Goal: Transaction & Acquisition: Book appointment/travel/reservation

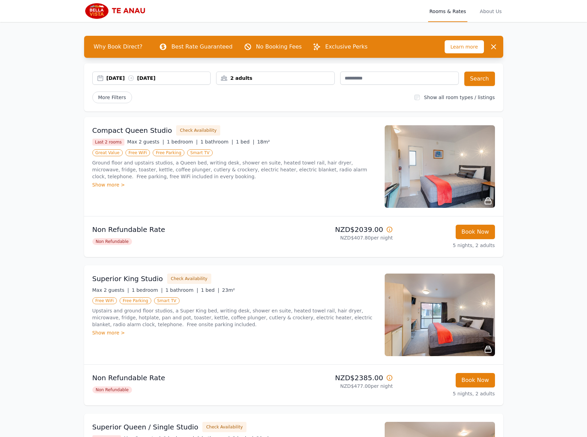
click at [158, 77] on div "[DATE] [DATE]" at bounding box center [158, 78] width 104 height 7
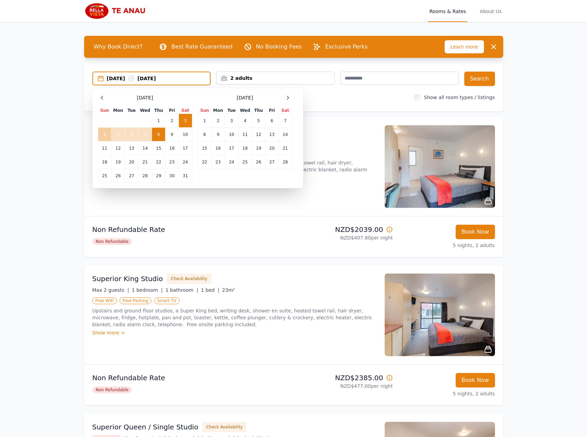
click at [104, 132] on td "4" at bounding box center [104, 135] width 13 height 14
click at [157, 134] on td "8" at bounding box center [158, 135] width 13 height 14
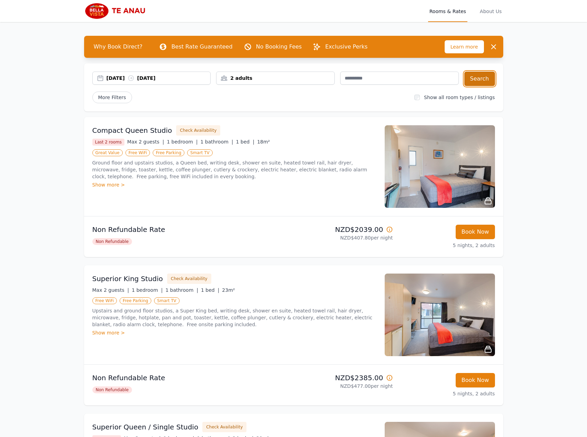
click at [480, 76] on button "Search" at bounding box center [479, 79] width 31 height 14
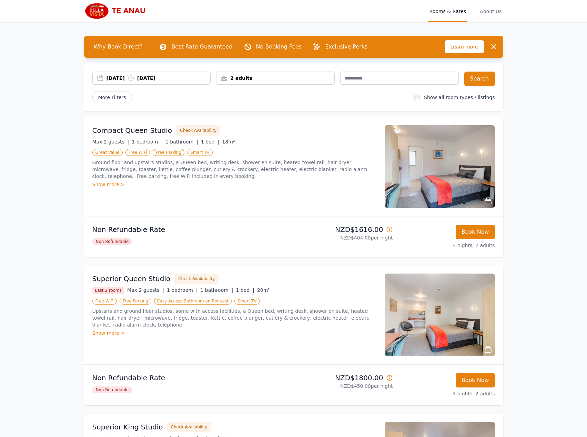
click at [389, 230] on icon at bounding box center [389, 229] width 7 height 7
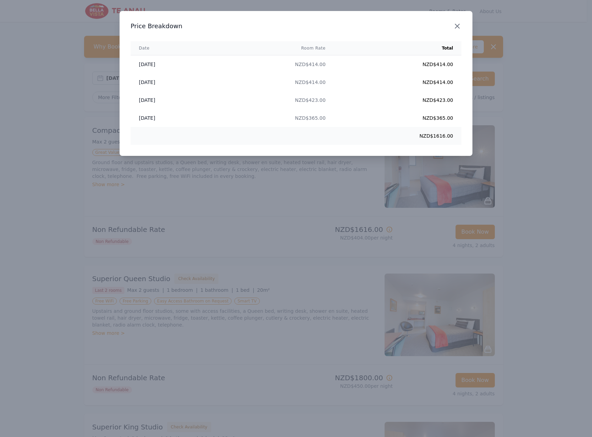
click at [457, 24] on icon "button" at bounding box center [457, 26] width 8 height 8
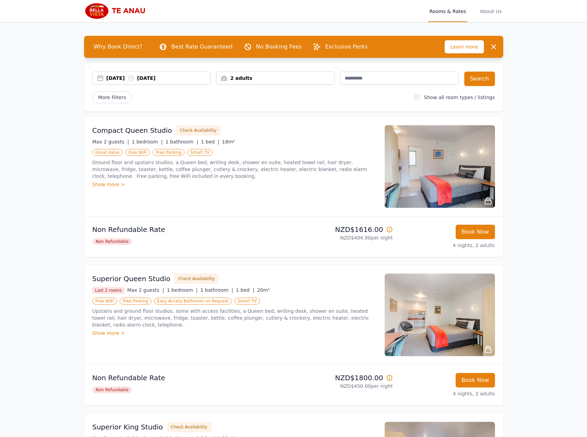
click at [170, 75] on div "[DATE] [DATE]" at bounding box center [158, 78] width 104 height 7
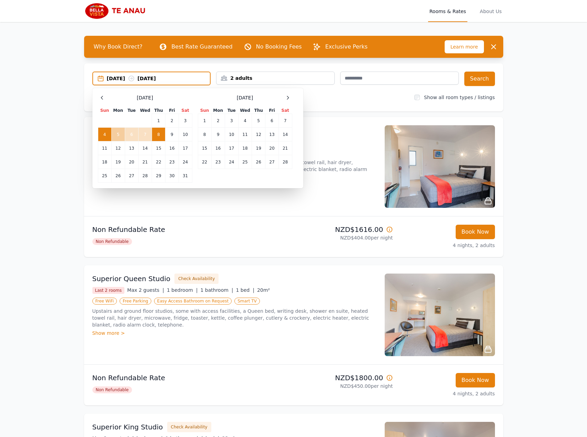
click at [116, 135] on td "5" at bounding box center [117, 135] width 13 height 14
click at [172, 134] on td "9" at bounding box center [171, 135] width 13 height 14
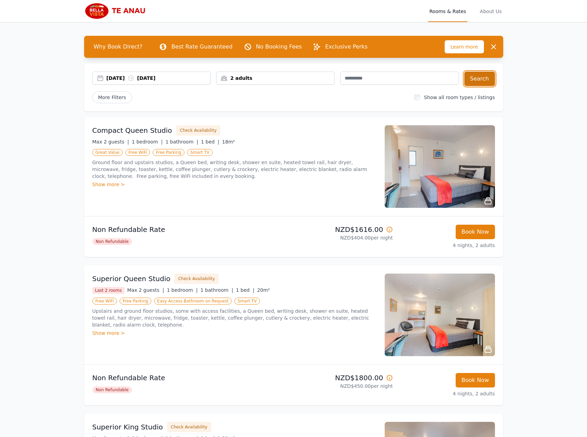
click at [477, 77] on button "Search" at bounding box center [479, 79] width 31 height 14
click at [388, 230] on icon at bounding box center [389, 229] width 7 height 7
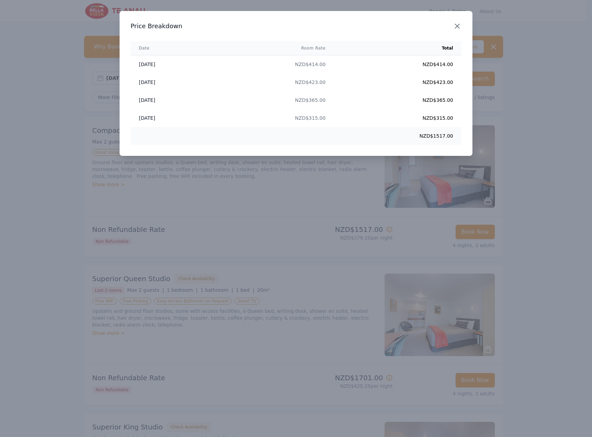
click at [459, 29] on icon "button" at bounding box center [457, 26] width 8 height 8
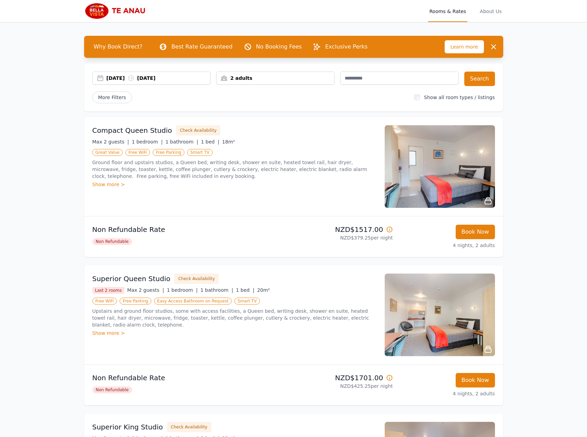
click at [182, 75] on div "[DATE] [DATE]" at bounding box center [158, 78] width 104 height 7
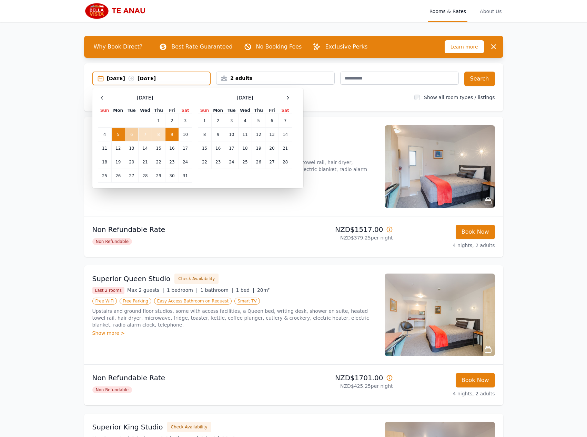
click at [128, 135] on td "6" at bounding box center [131, 135] width 13 height 14
click at [185, 134] on td "10" at bounding box center [184, 135] width 13 height 14
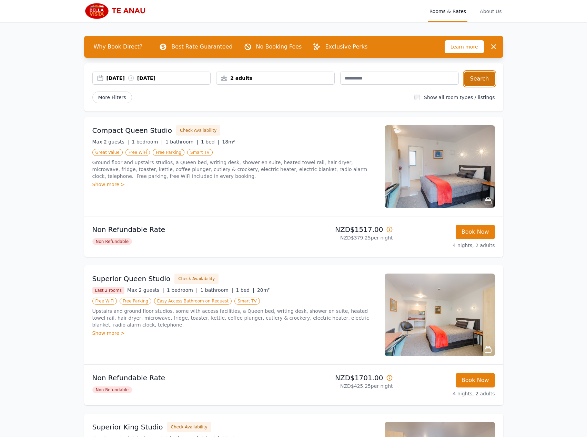
click at [482, 79] on button "Search" at bounding box center [479, 79] width 31 height 14
click at [389, 230] on icon at bounding box center [388, 229] width 5 height 5
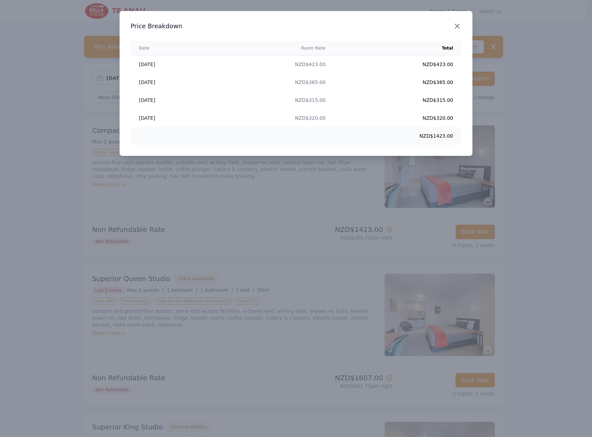
click at [457, 25] on icon "button" at bounding box center [457, 26] width 8 height 8
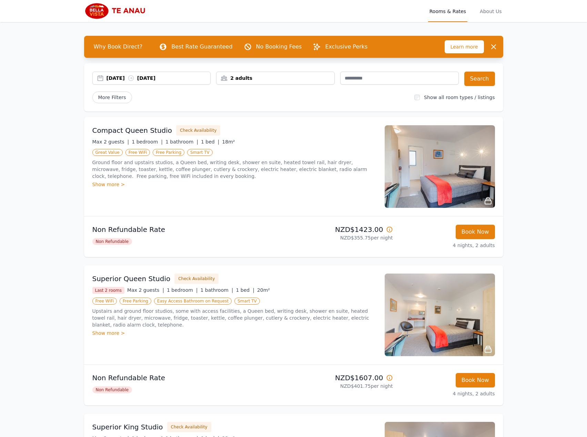
click at [178, 78] on div "[DATE] [DATE]" at bounding box center [158, 78] width 104 height 7
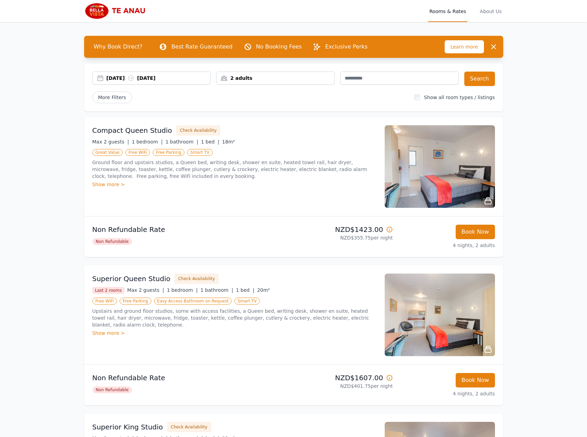
click at [246, 78] on div "2 adults" at bounding box center [275, 78] width 118 height 7
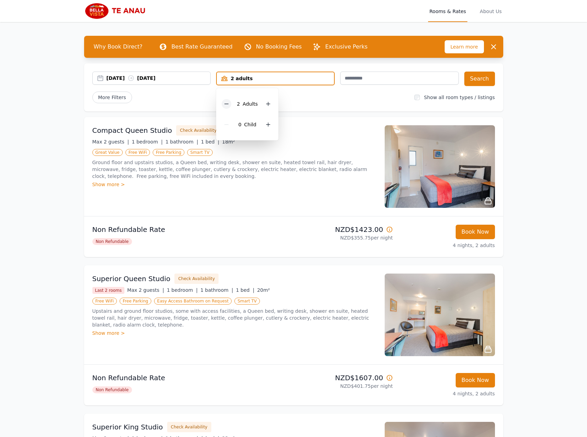
click at [226, 103] on icon at bounding box center [227, 104] width 6 height 6
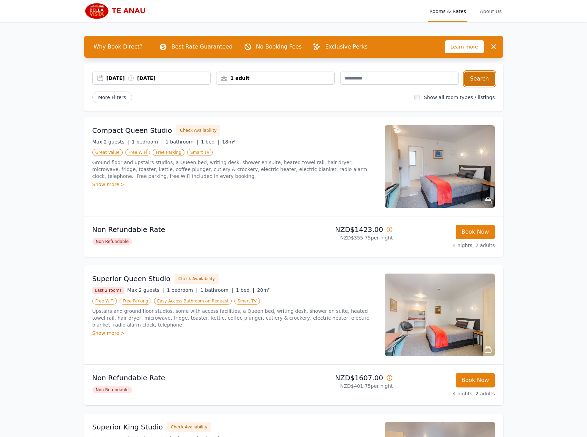
click at [477, 81] on button "Search" at bounding box center [479, 79] width 31 height 14
